Goal: Check status: Check status

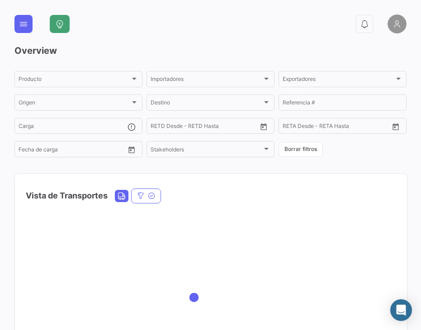
click at [222, 202] on div "Vista de Transportes" at bounding box center [211, 190] width 392 height 33
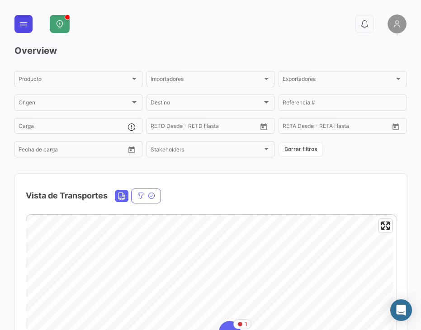
click at [16, 19] on button at bounding box center [23, 24] width 18 height 18
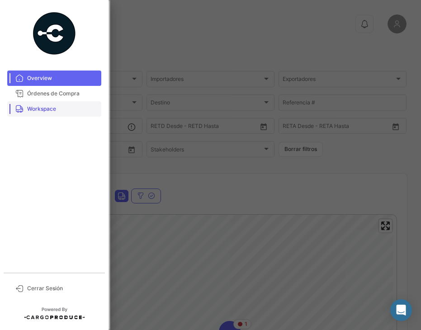
click at [57, 106] on span "Workspace" at bounding box center [62, 109] width 71 height 8
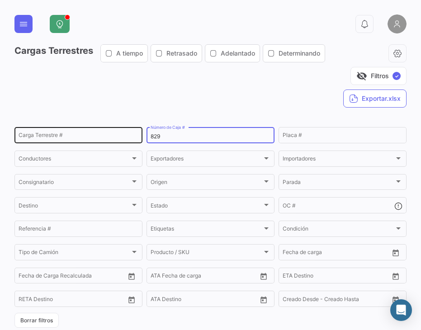
drag, startPoint x: 198, startPoint y: 138, endPoint x: 122, endPoint y: 130, distance: 76.4
click at [0, 0] on div "Carga Terrestre # 829 Número de Caja # Placa # Conductores Conductores Exportad…" at bounding box center [0, 0] width 0 height 0
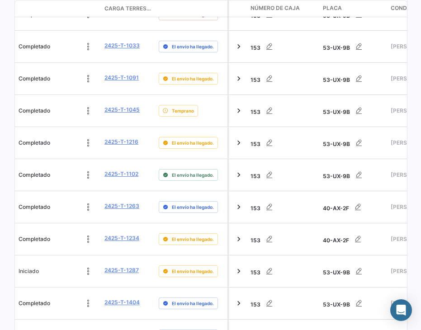
scroll to position [630, 0]
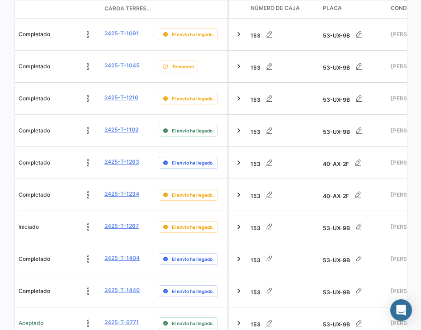
type input "153"
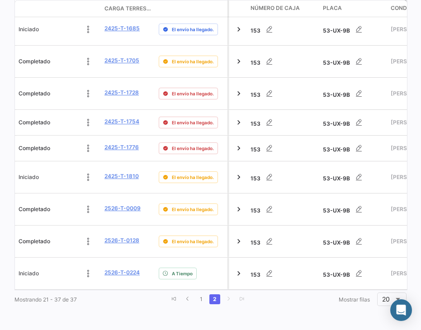
scroll to position [546, 0]
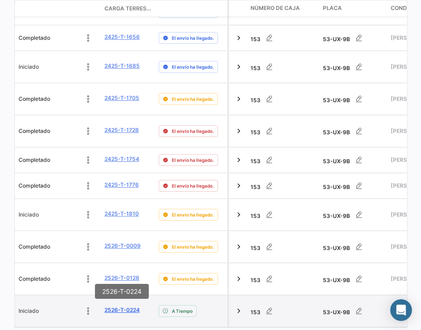
click at [115, 306] on link "2526-T-0224" at bounding box center [121, 310] width 35 height 8
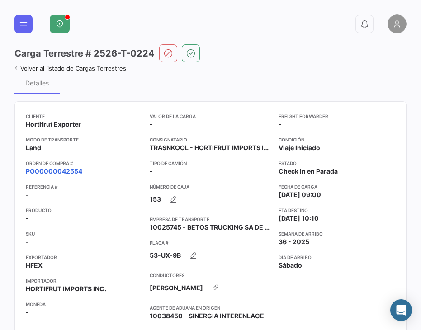
click at [67, 168] on link "PO00000042554" at bounding box center [54, 171] width 57 height 9
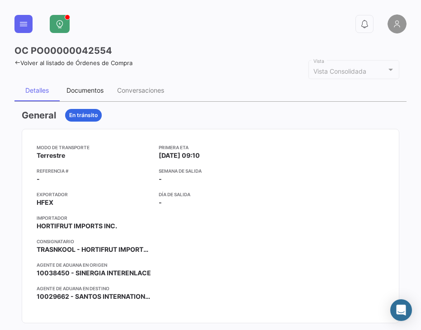
click at [88, 97] on div "Documentos" at bounding box center [85, 91] width 51 height 22
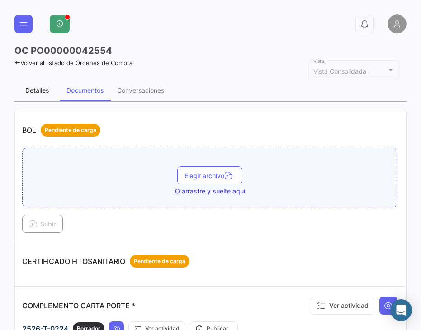
click at [28, 95] on div "Detalles" at bounding box center [36, 91] width 45 height 22
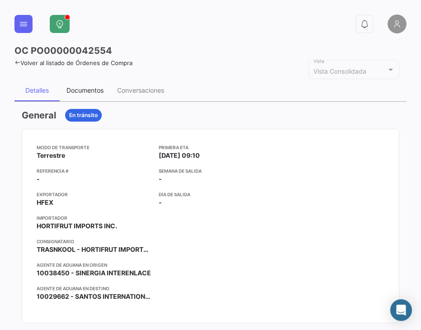
click at [101, 94] on div "Documentos" at bounding box center [84, 90] width 37 height 8
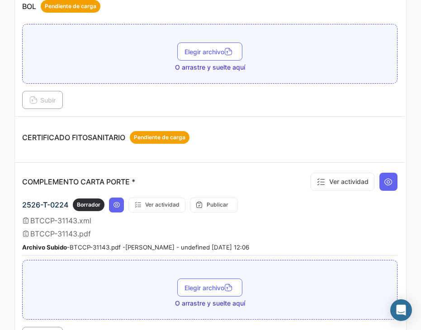
scroll to position [136, 0]
